Goal: Transaction & Acquisition: Purchase product/service

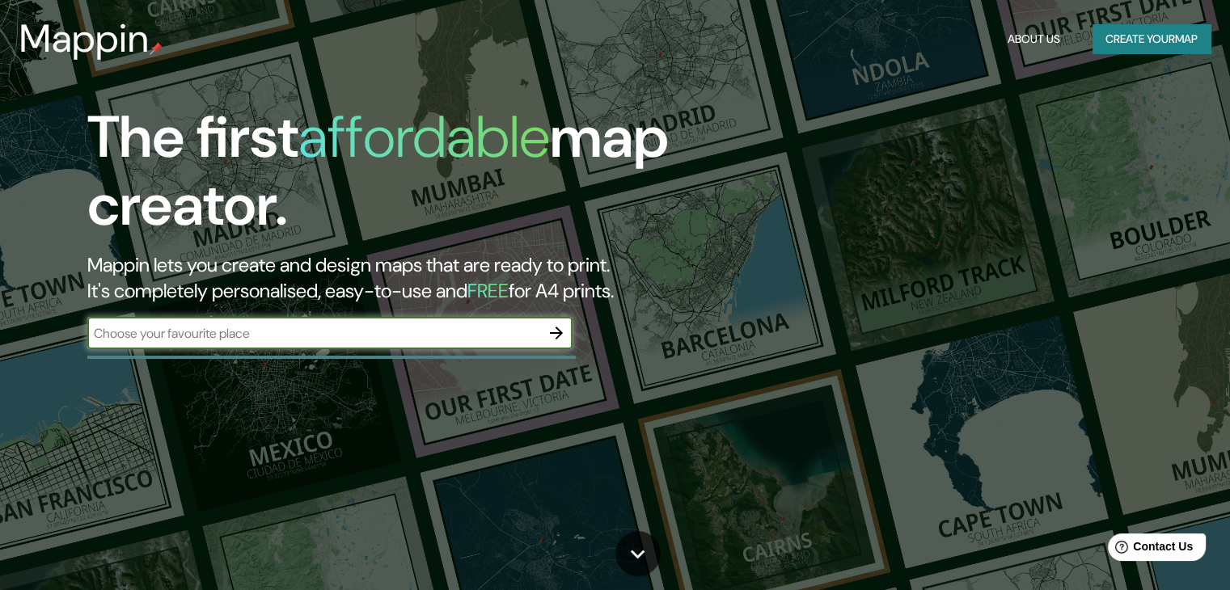
click at [567, 331] on button "button" at bounding box center [556, 333] width 32 height 32
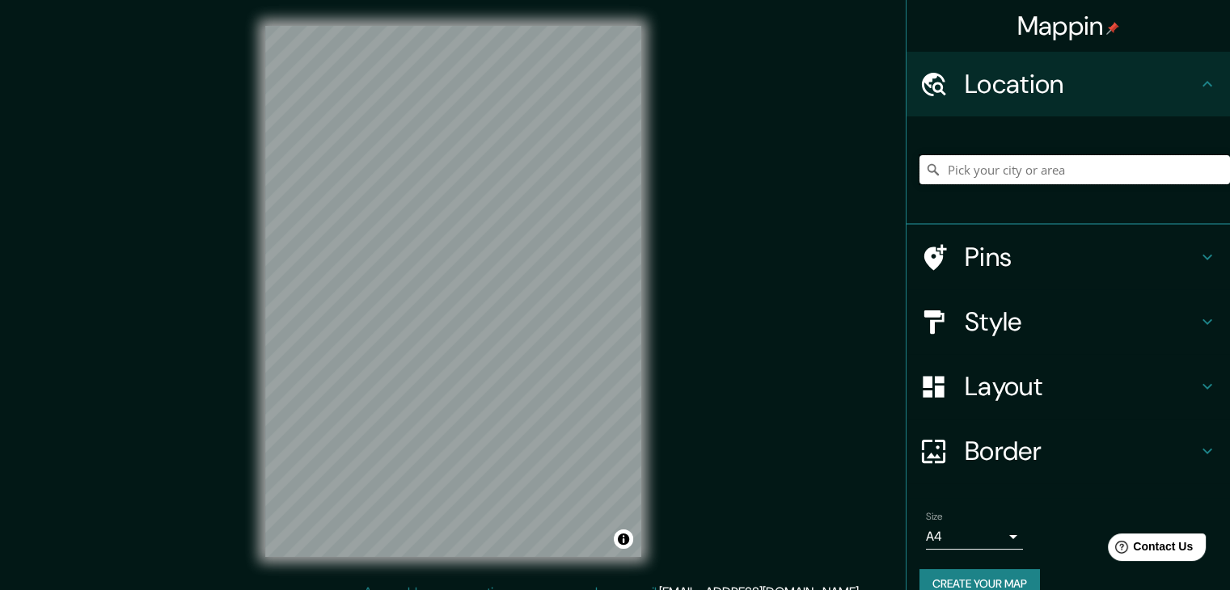
click at [1018, 172] on input "Pick your city or area" at bounding box center [1074, 169] width 311 height 29
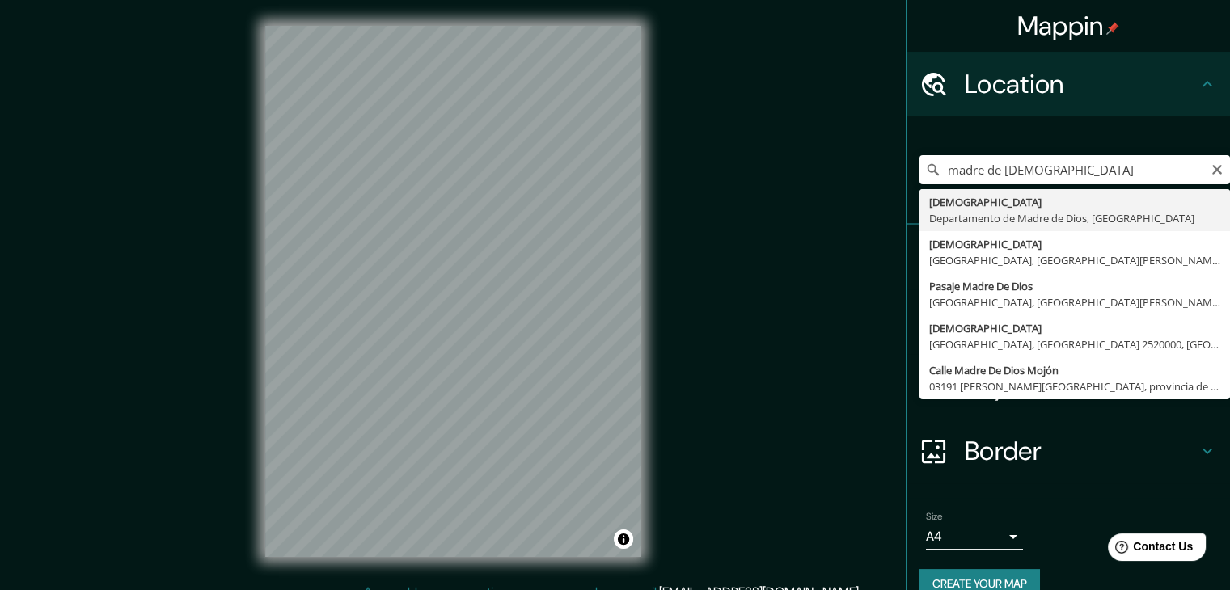
type input "[DEMOGRAPHIC_DATA], Departamento de [DEMOGRAPHIC_DATA], [GEOGRAPHIC_DATA]"
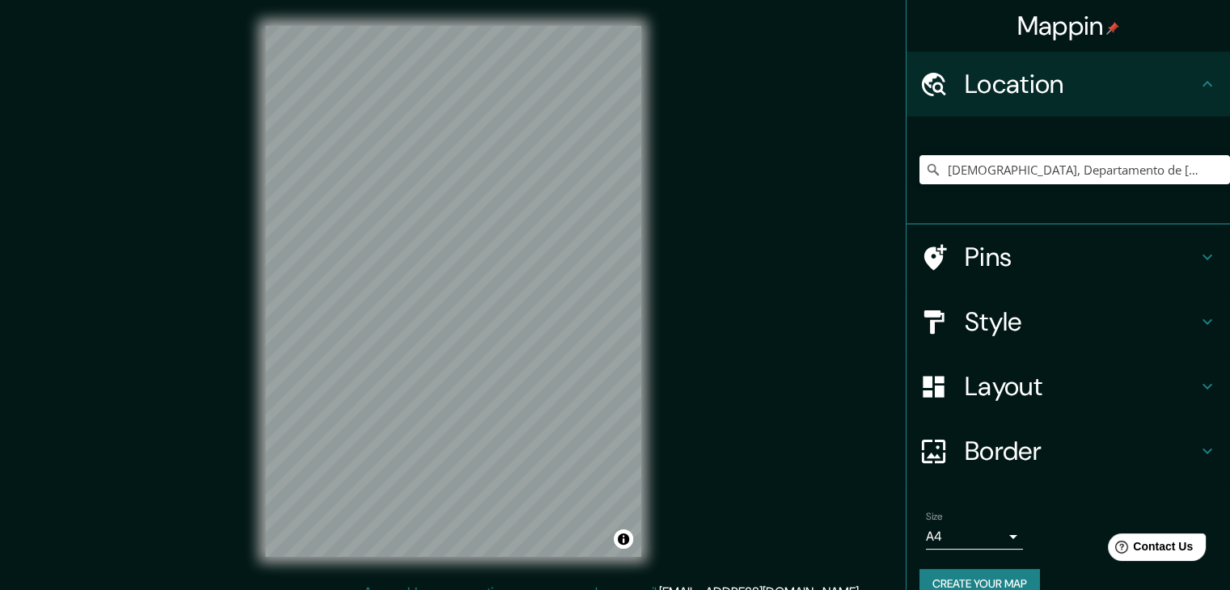
click at [1001, 337] on h4 "Style" at bounding box center [1081, 322] width 233 height 32
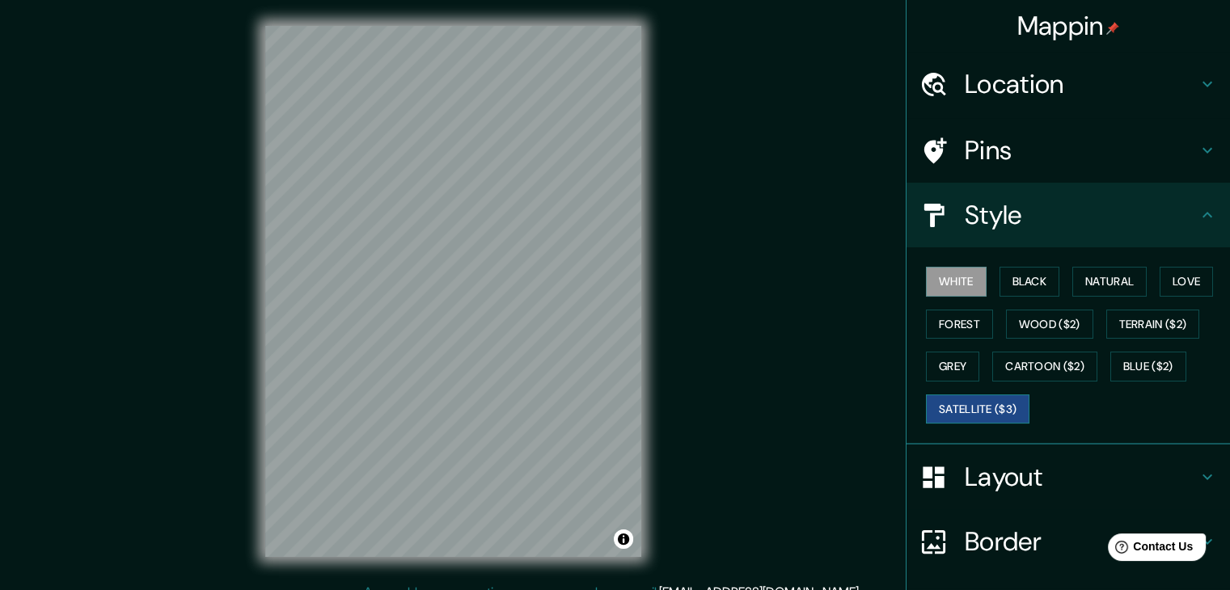
click at [995, 402] on button "Satellite ($3)" at bounding box center [978, 410] width 104 height 30
click at [252, 329] on div "© Mapbox © OpenStreetMap Improve this map © Maxar" at bounding box center [453, 291] width 428 height 583
click at [214, 253] on div "Mappin Location [GEOGRAPHIC_DATA], [GEOGRAPHIC_DATA], [GEOGRAPHIC_DATA] Pins St…" at bounding box center [615, 304] width 1230 height 609
click at [238, 218] on div "Mappin Location [GEOGRAPHIC_DATA], [GEOGRAPHIC_DATA], [GEOGRAPHIC_DATA] Pins St…" at bounding box center [615, 304] width 1230 height 609
click at [178, 347] on div "Mappin Location [GEOGRAPHIC_DATA], [GEOGRAPHIC_DATA], [GEOGRAPHIC_DATA] Pins St…" at bounding box center [615, 304] width 1230 height 609
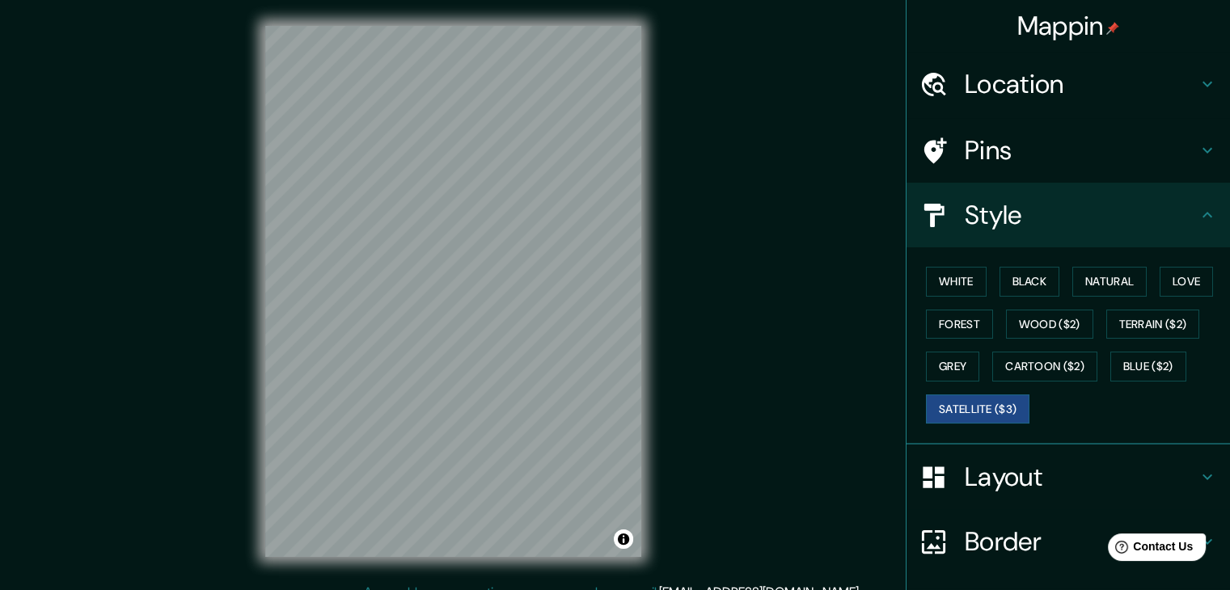
click at [1028, 236] on div "Style" at bounding box center [1067, 215] width 323 height 65
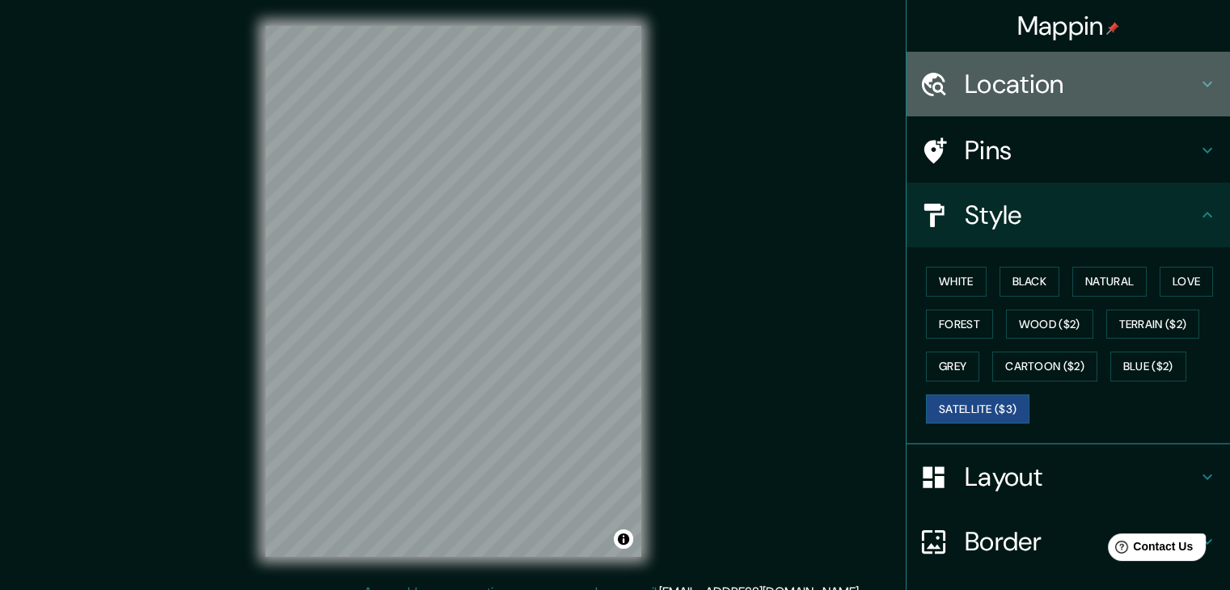
click at [1083, 87] on h4 "Location" at bounding box center [1081, 84] width 233 height 32
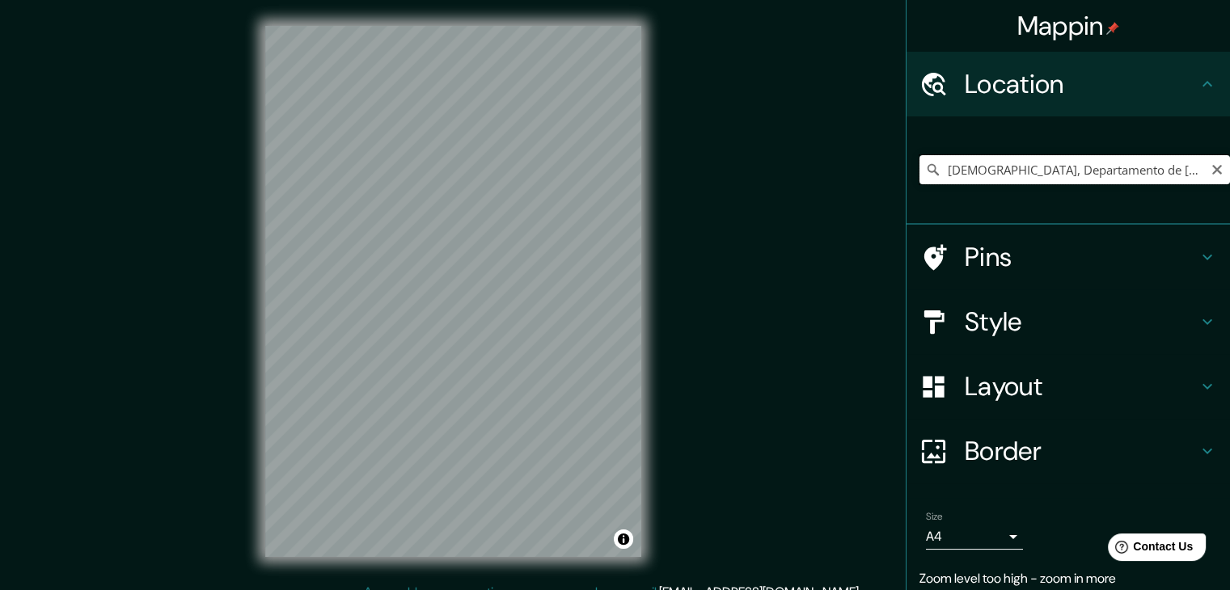
click at [1020, 182] on input "[DEMOGRAPHIC_DATA], Departamento de [DEMOGRAPHIC_DATA], [GEOGRAPHIC_DATA]" at bounding box center [1074, 169] width 311 height 29
click at [986, 169] on input "[DEMOGRAPHIC_DATA], Departamento de [DEMOGRAPHIC_DATA], [GEOGRAPHIC_DATA]" at bounding box center [1074, 169] width 311 height 29
click at [1020, 164] on input "[DEMOGRAPHIC_DATA], Departamento de [DEMOGRAPHIC_DATA], [GEOGRAPHIC_DATA]" at bounding box center [1074, 169] width 311 height 29
click at [1122, 167] on input "[DEMOGRAPHIC_DATA], Departamento de [DEMOGRAPHIC_DATA], [GEOGRAPHIC_DATA]" at bounding box center [1074, 169] width 311 height 29
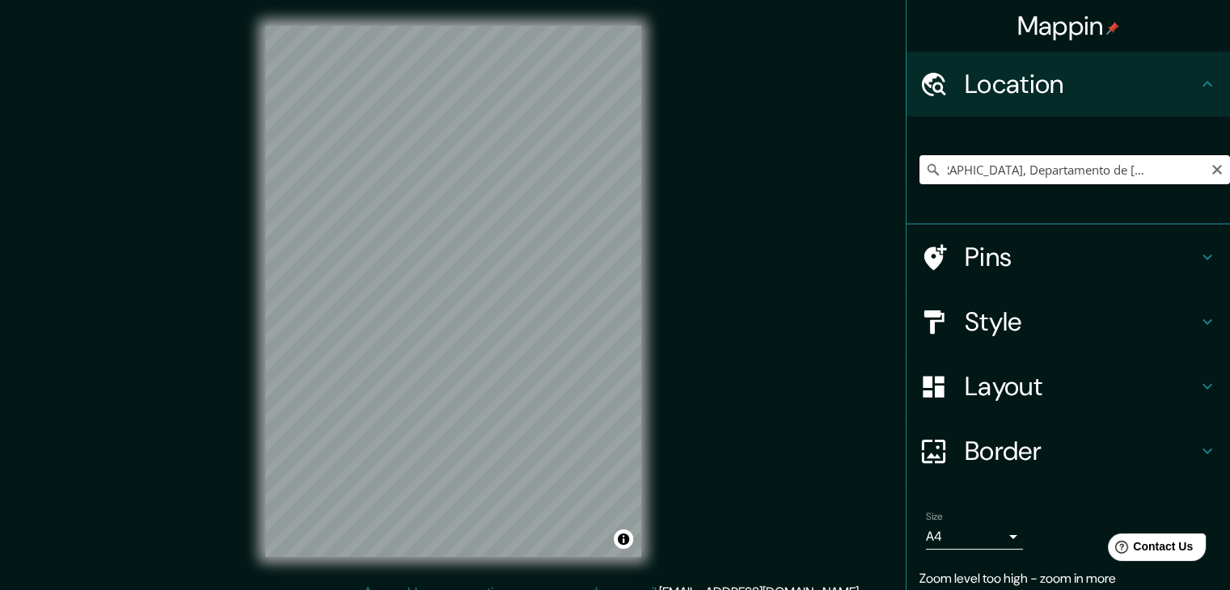
click at [1122, 168] on input "[DEMOGRAPHIC_DATA], Departamento de [DEMOGRAPHIC_DATA], [GEOGRAPHIC_DATA]" at bounding box center [1074, 169] width 311 height 29
click at [1158, 171] on input "[DEMOGRAPHIC_DATA], Departamento de [DEMOGRAPHIC_DATA], [GEOGRAPHIC_DATA]" at bounding box center [1074, 169] width 311 height 29
click at [1181, 171] on input "[DEMOGRAPHIC_DATA], Departamento de [DEMOGRAPHIC_DATA], [GEOGRAPHIC_DATA]" at bounding box center [1074, 169] width 311 height 29
click at [1188, 170] on input "[DEMOGRAPHIC_DATA], Departamento de [DEMOGRAPHIC_DATA], [GEOGRAPHIC_DATA]" at bounding box center [1074, 169] width 311 height 29
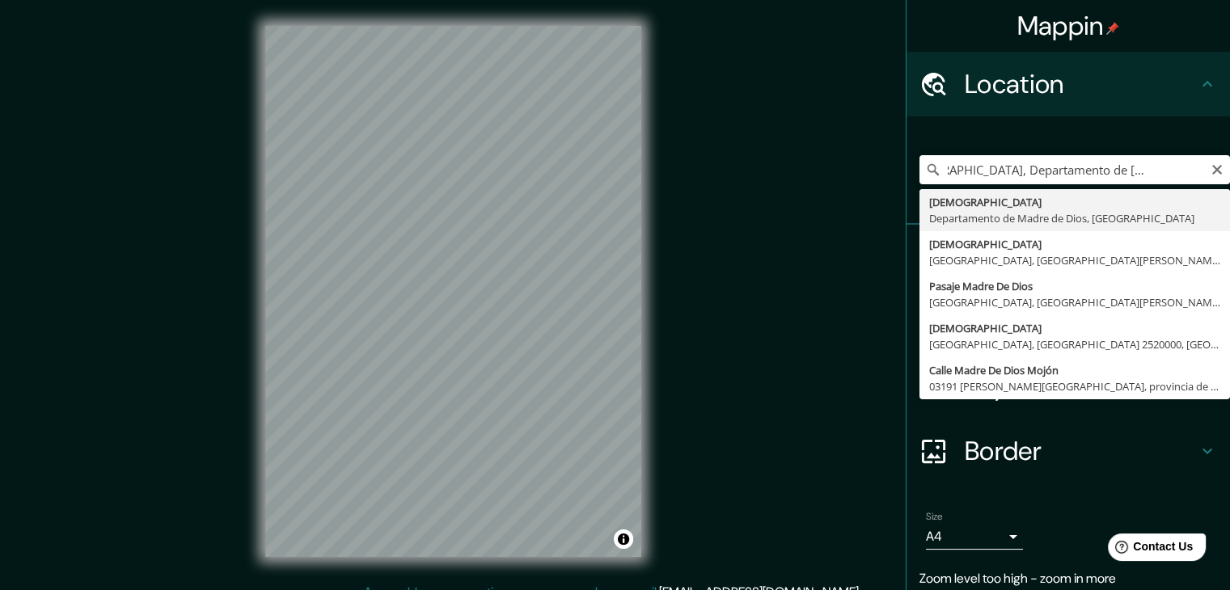
scroll to position [0, 0]
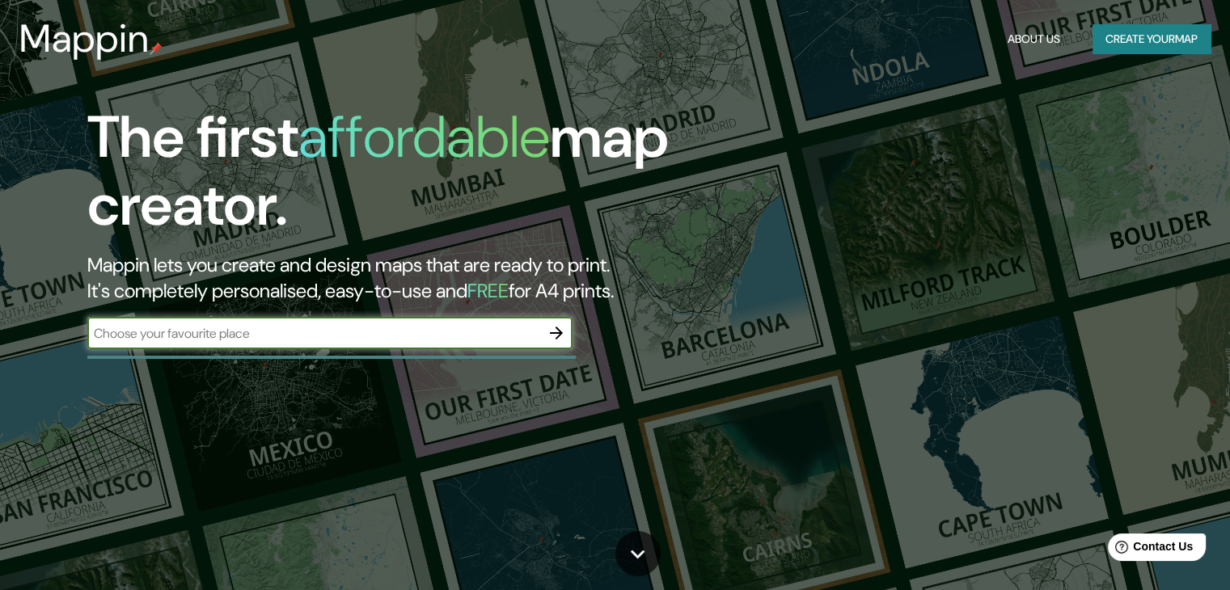
click at [557, 340] on icon "button" at bounding box center [556, 332] width 19 height 19
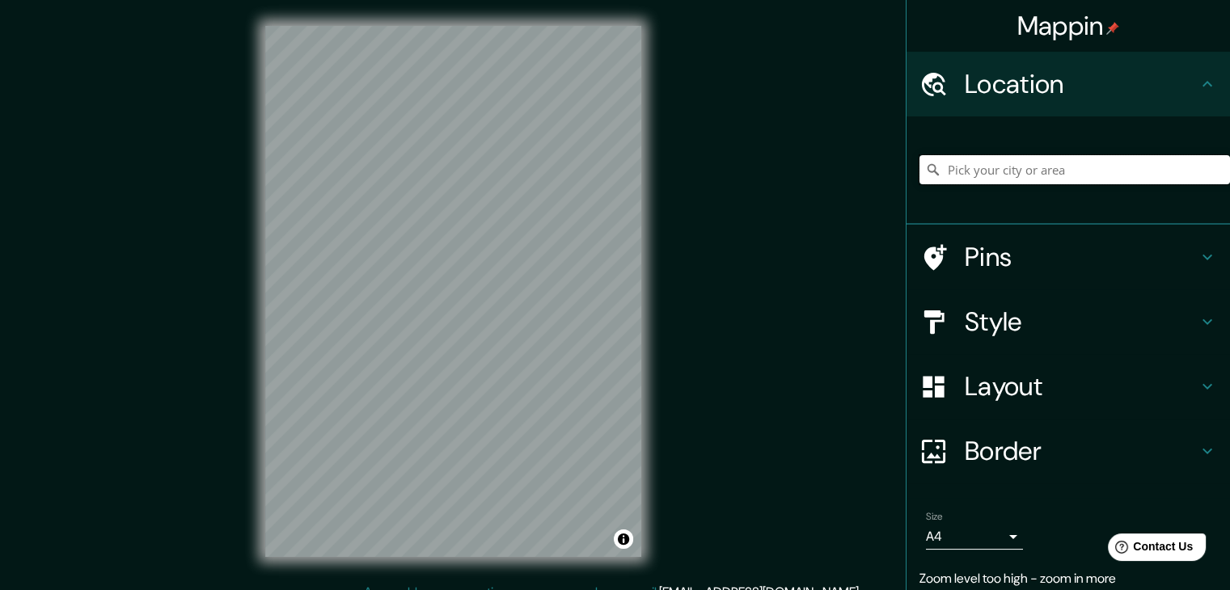
click at [1038, 171] on input "Pick your city or area" at bounding box center [1074, 169] width 311 height 29
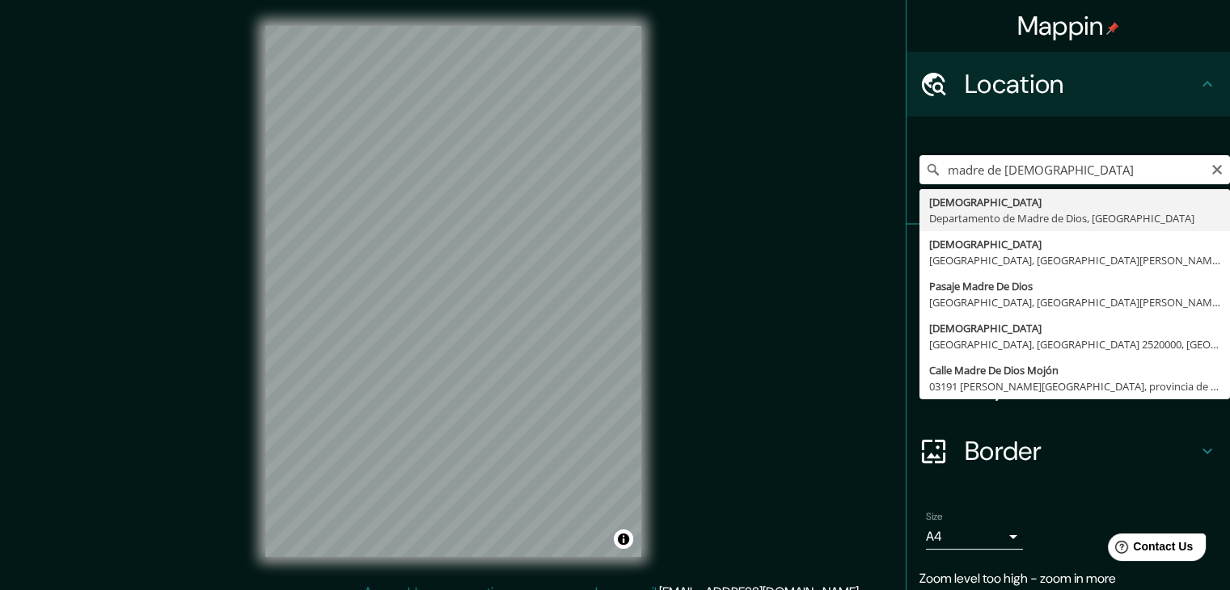
type input "[DEMOGRAPHIC_DATA], Departamento de [DEMOGRAPHIC_DATA], [GEOGRAPHIC_DATA]"
